Goal: Communication & Community: Answer question/provide support

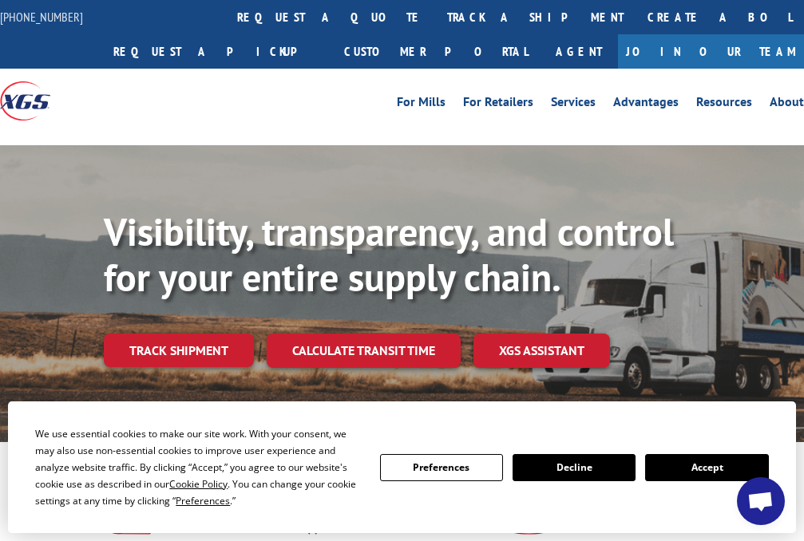
drag, startPoint x: 630, startPoint y: 429, endPoint x: 643, endPoint y: 429, distance: 12.8
click at [631, 429] on div "We use essential cookies to make our site work. With your consent, we may also …" at bounding box center [401, 467] width 733 height 84
drag, startPoint x: 768, startPoint y: 501, endPoint x: 756, endPoint y: 501, distance: 12.0
click at [766, 501] on span "Open chat" at bounding box center [760, 503] width 26 height 22
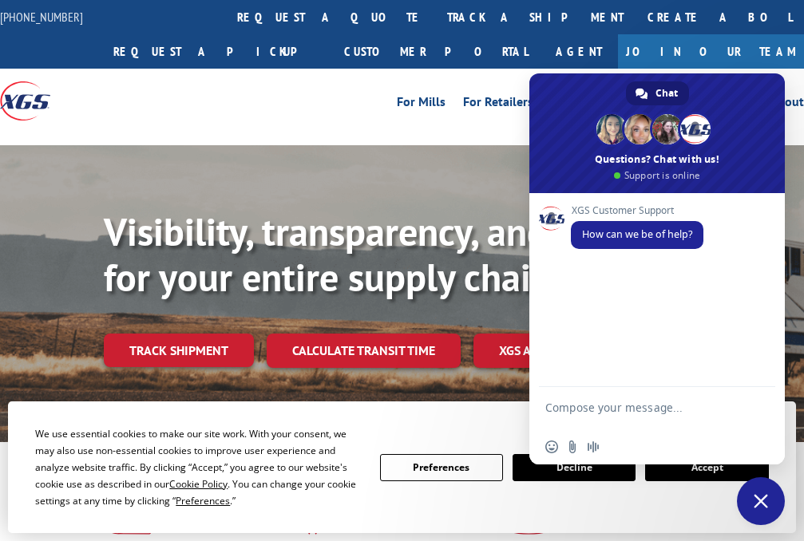
click at [605, 410] on textarea "Compose your message..." at bounding box center [639, 415] width 188 height 29
type textarea "P"
type textarea "good morning, please cancel the pickup for load# 530843159"
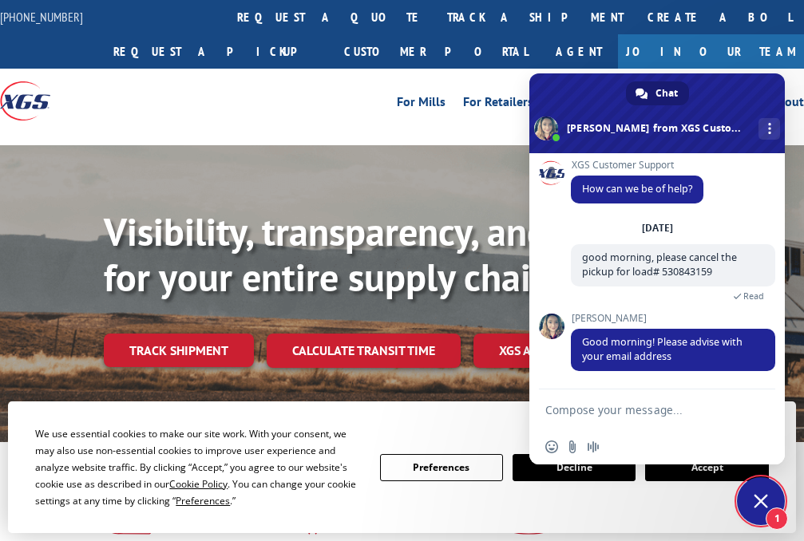
scroll to position [6, 0]
click at [621, 411] on textarea "Compose your message..." at bounding box center [639, 410] width 188 height 14
type textarea "r"
type textarea "[EMAIL_ADDRESS][DOMAIN_NAME]"
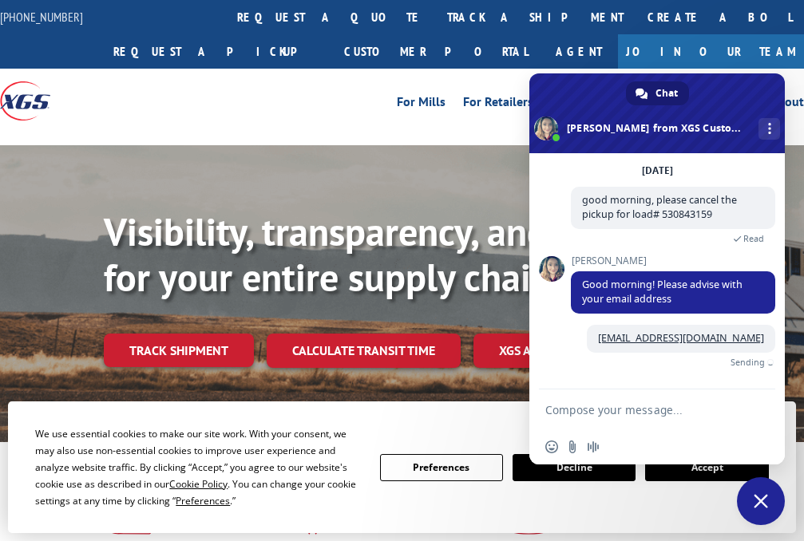
scroll to position [45, 0]
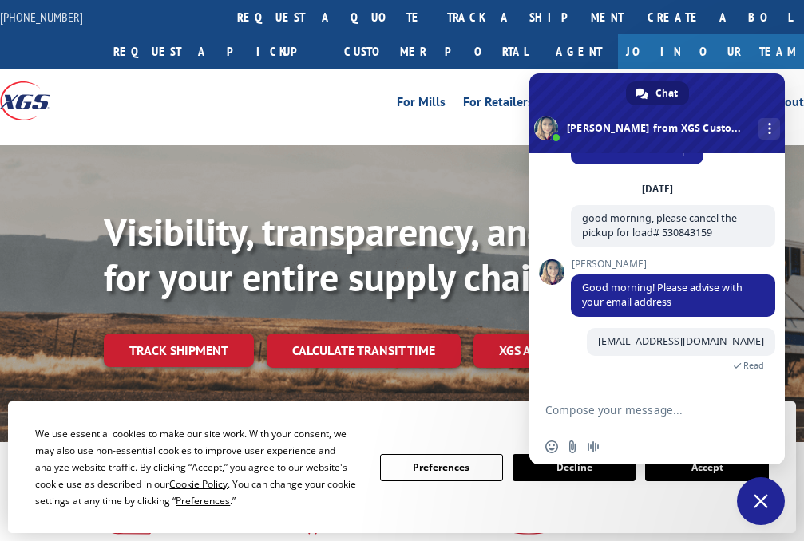
click at [655, 414] on textarea "Compose your message..." at bounding box center [639, 410] width 188 height 14
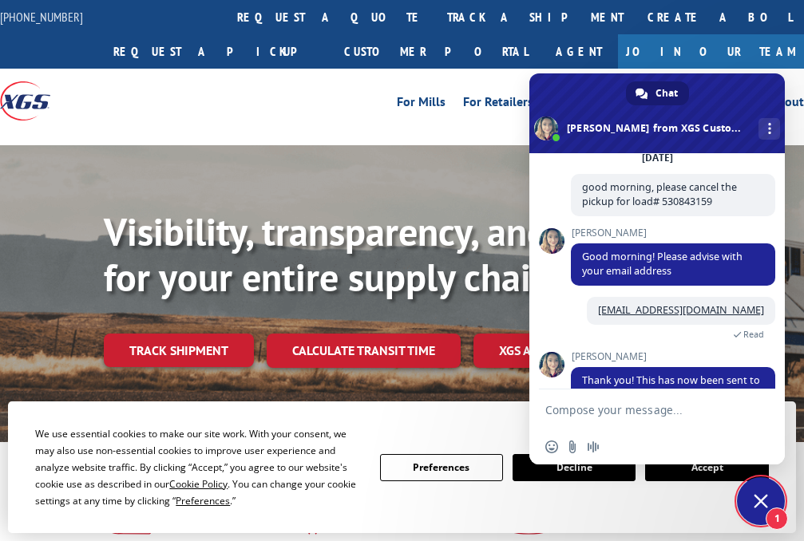
scroll to position [143, 0]
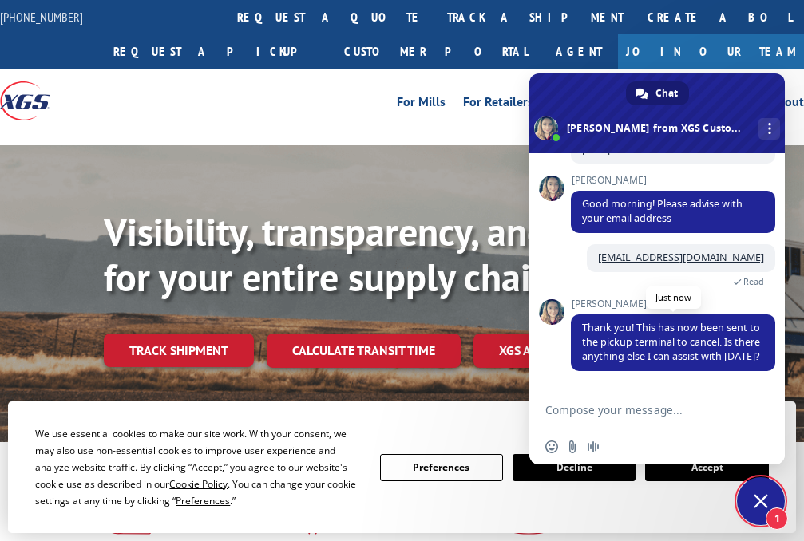
click at [622, 334] on span "Thank you! This has now been sent to the pickup terminal to cancel. Is there an…" at bounding box center [671, 342] width 178 height 42
drag, startPoint x: 637, startPoint y: 311, endPoint x: 733, endPoint y: 330, distance: 97.7
click at [733, 330] on span "Thank you! This has now been sent to the pickup terminal to cancel. Is there an…" at bounding box center [671, 342] width 178 height 42
drag, startPoint x: 733, startPoint y: 330, endPoint x: 690, endPoint y: 328, distance: 43.1
copy span "This has now been sent to the pickup terminal to cancel."
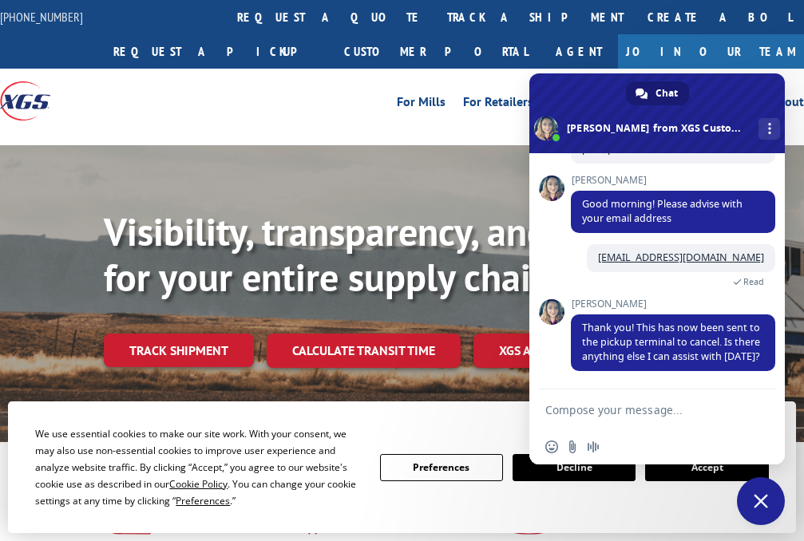
click at [564, 409] on textarea "Compose your message..." at bounding box center [639, 410] width 188 height 14
type textarea "no thank you :)"
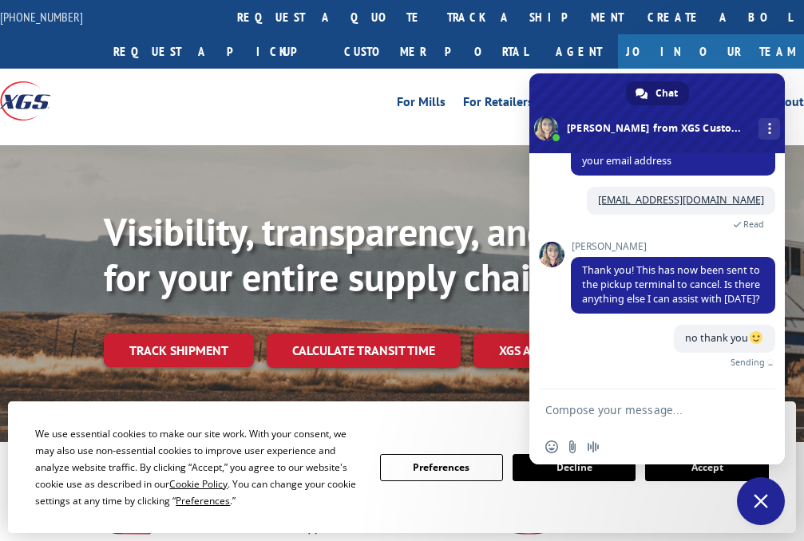
scroll to position [182, 0]
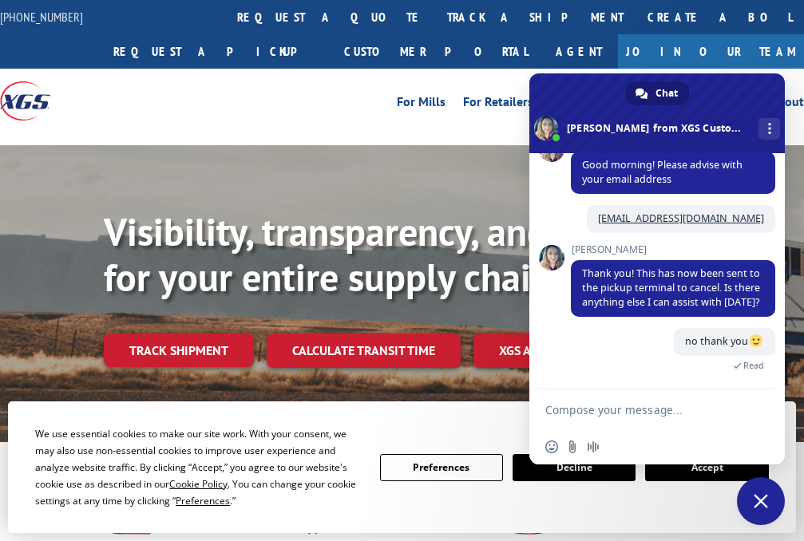
click at [761, 489] on span "Close chat" at bounding box center [761, 501] width 48 height 48
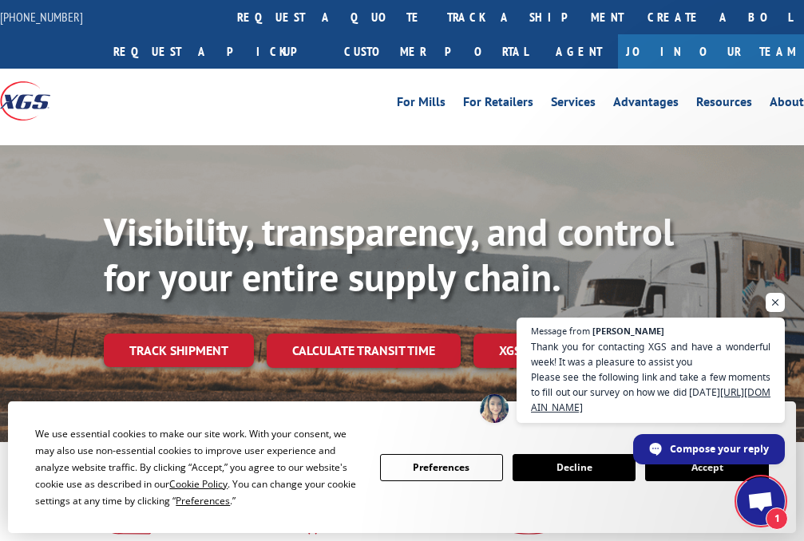
scroll to position [323, 0]
click at [774, 511] on span "2" at bounding box center [777, 519] width 22 height 22
